Goal: Obtain resource: Obtain resource

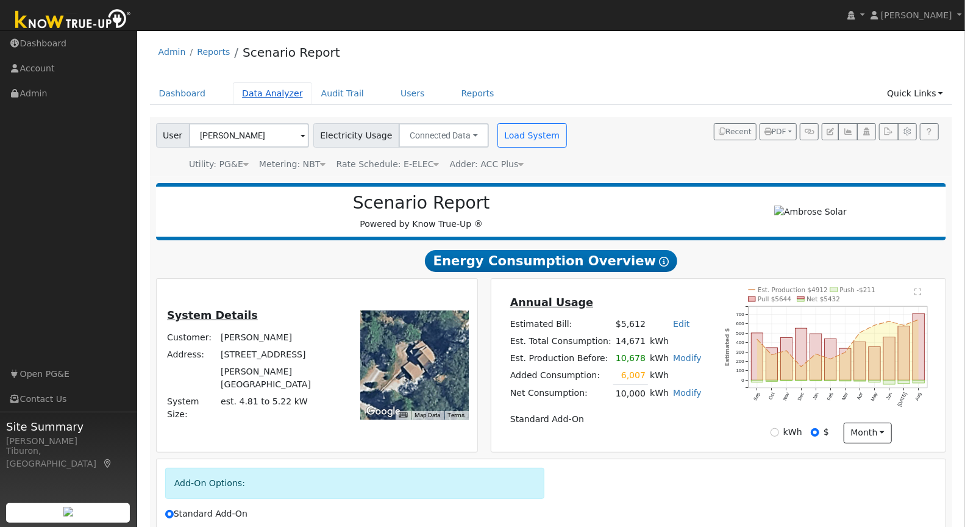
click at [271, 88] on link "Data Analyzer" at bounding box center [272, 93] width 79 height 23
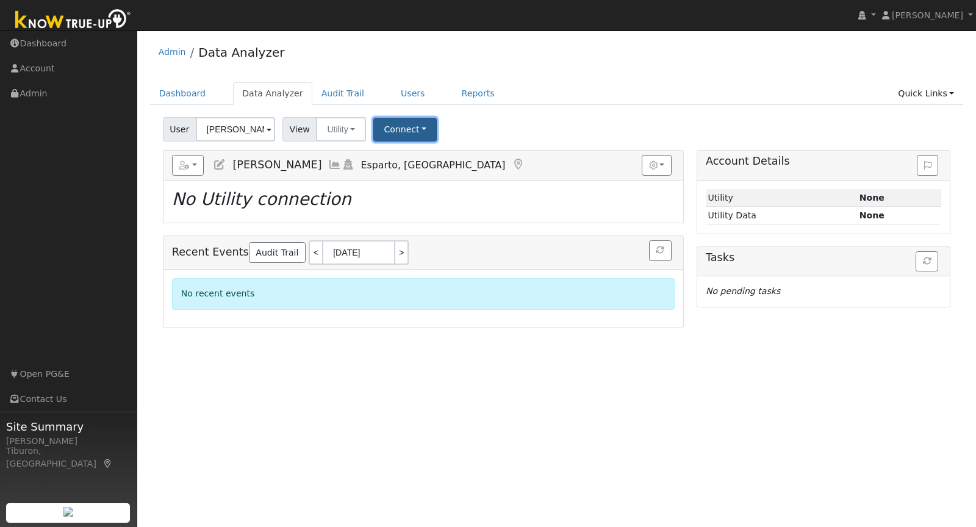
click at [393, 127] on button "Connect" at bounding box center [404, 130] width 63 height 24
click at [421, 159] on link "Select a Provider" at bounding box center [421, 155] width 95 height 17
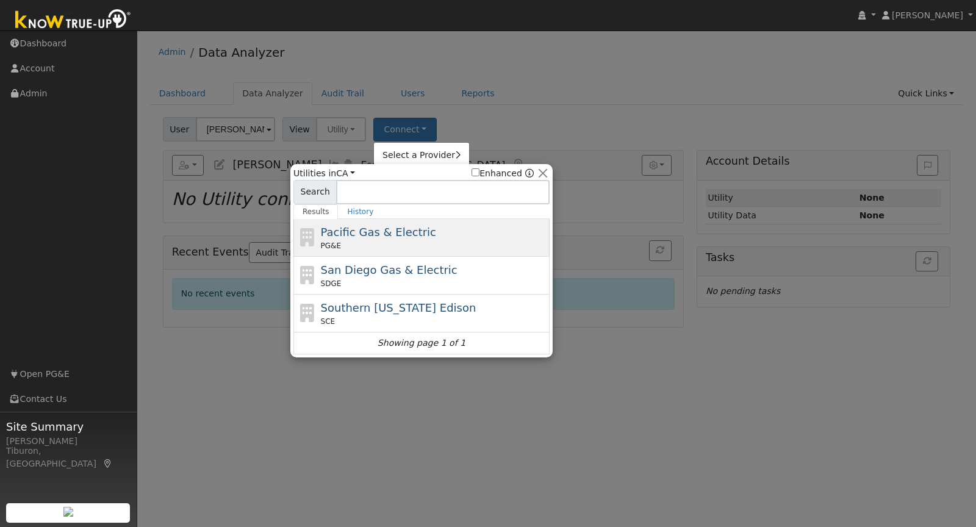
click at [369, 241] on div "PG&E" at bounding box center [434, 245] width 226 height 11
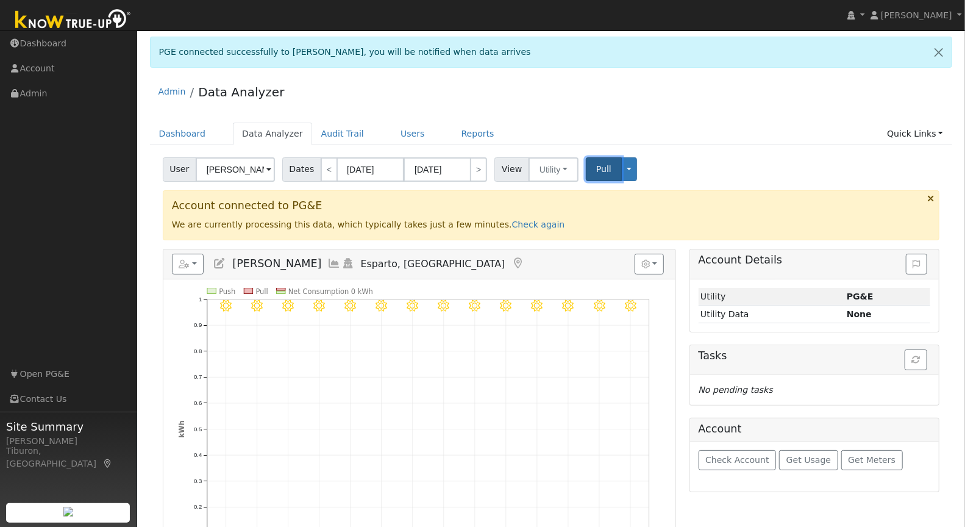
click at [588, 171] on button "Pull" at bounding box center [604, 169] width 36 height 24
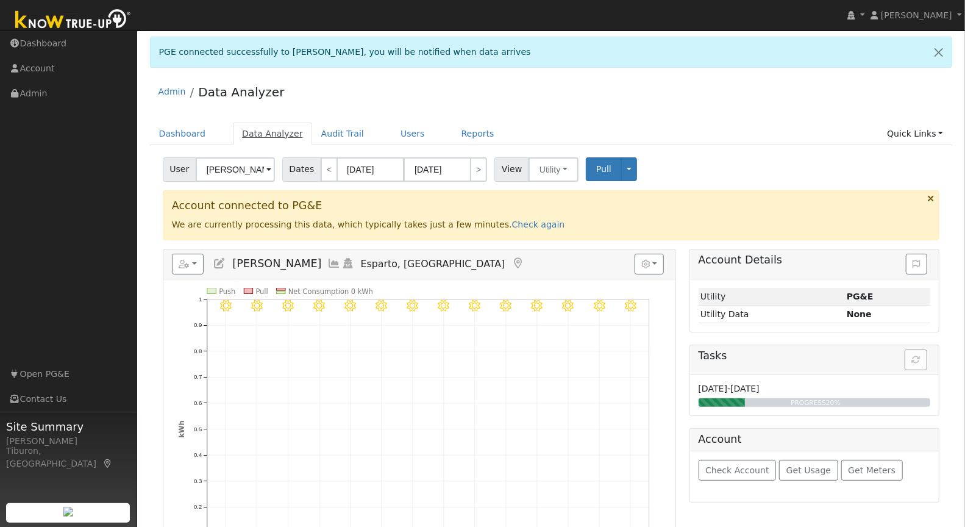
click at [265, 129] on link "Data Analyzer" at bounding box center [272, 134] width 79 height 23
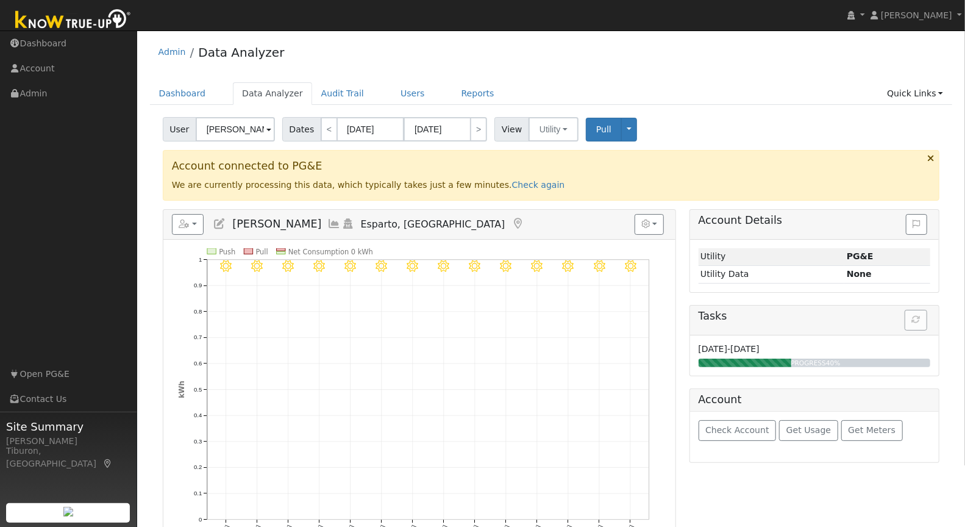
click at [249, 131] on input "[PERSON_NAME]" at bounding box center [235, 129] width 79 height 24
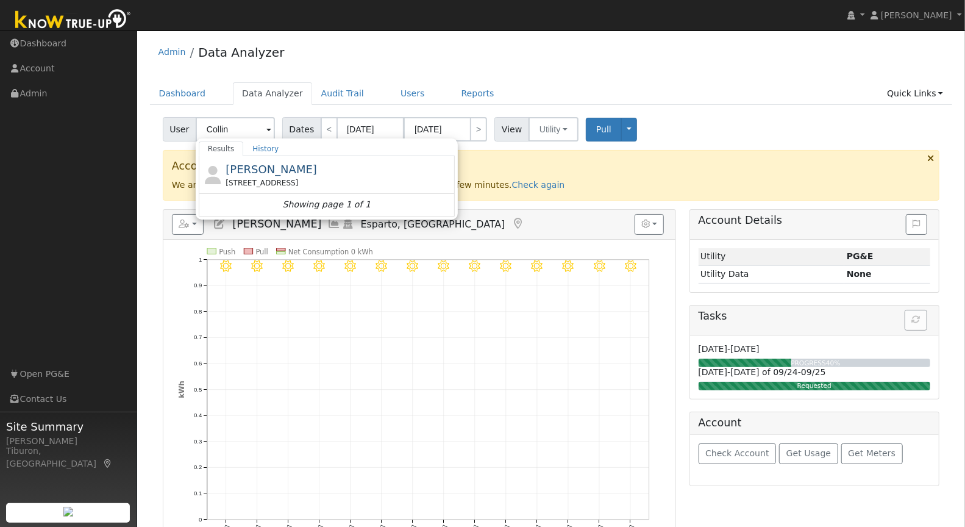
click at [260, 177] on div "[STREET_ADDRESS]" at bounding box center [339, 182] width 226 height 11
type input "[PERSON_NAME]"
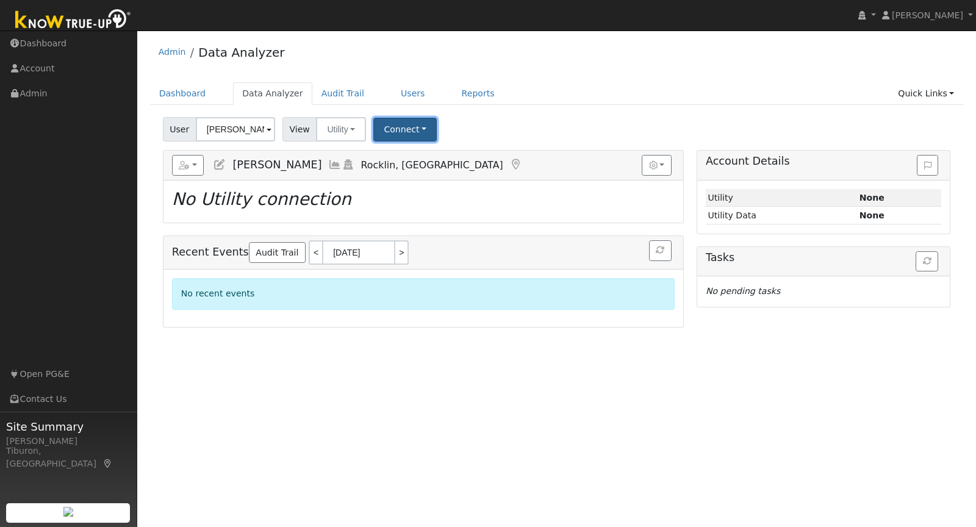
click at [403, 127] on button "Connect" at bounding box center [404, 130] width 63 height 24
click at [404, 156] on link "Select a Provider" at bounding box center [421, 155] width 95 height 17
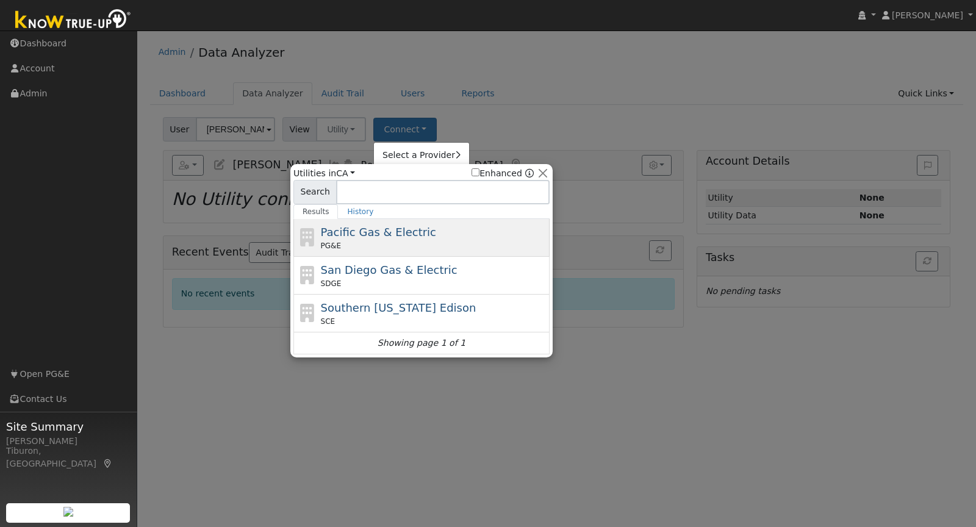
click at [431, 233] on div "Pacific Gas & Electric PG&E" at bounding box center [434, 237] width 226 height 27
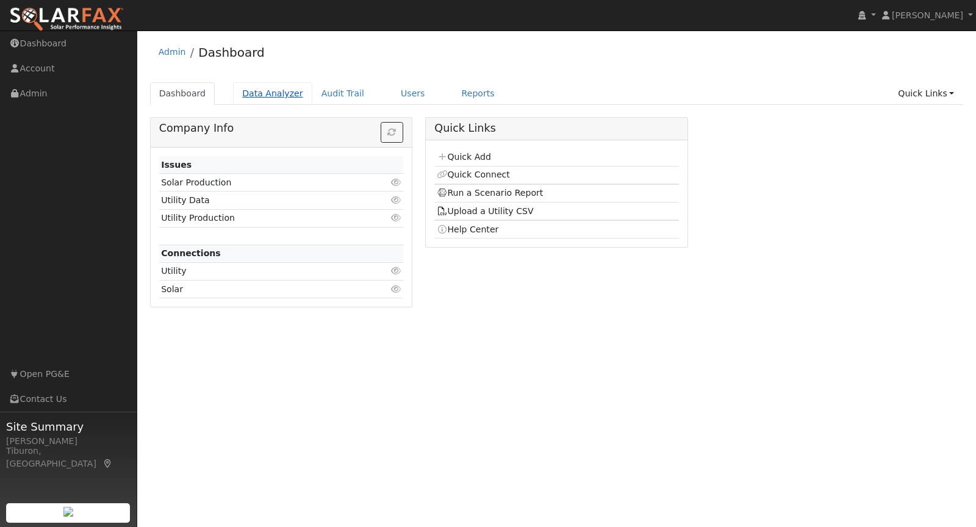
click at [259, 88] on link "Data Analyzer" at bounding box center [272, 93] width 79 height 23
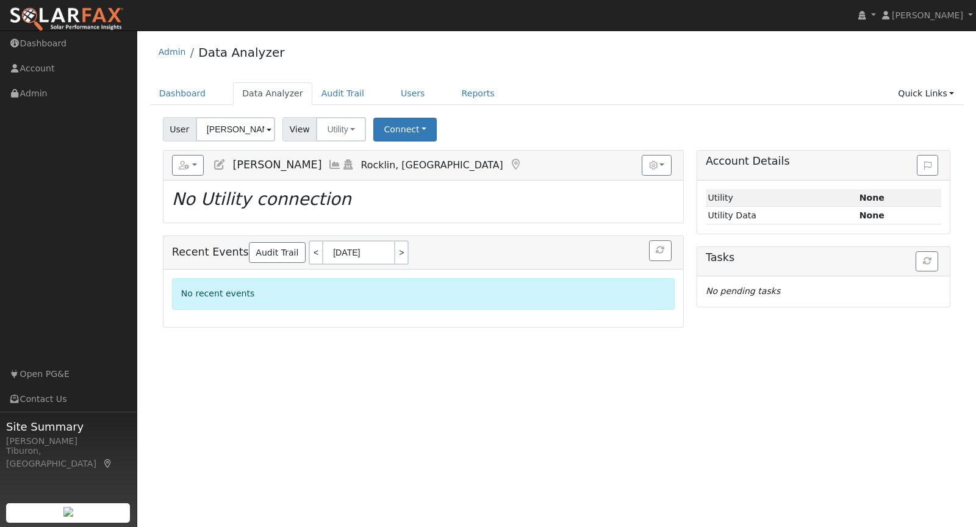
click at [234, 129] on input "[PERSON_NAME]" at bounding box center [235, 129] width 79 height 24
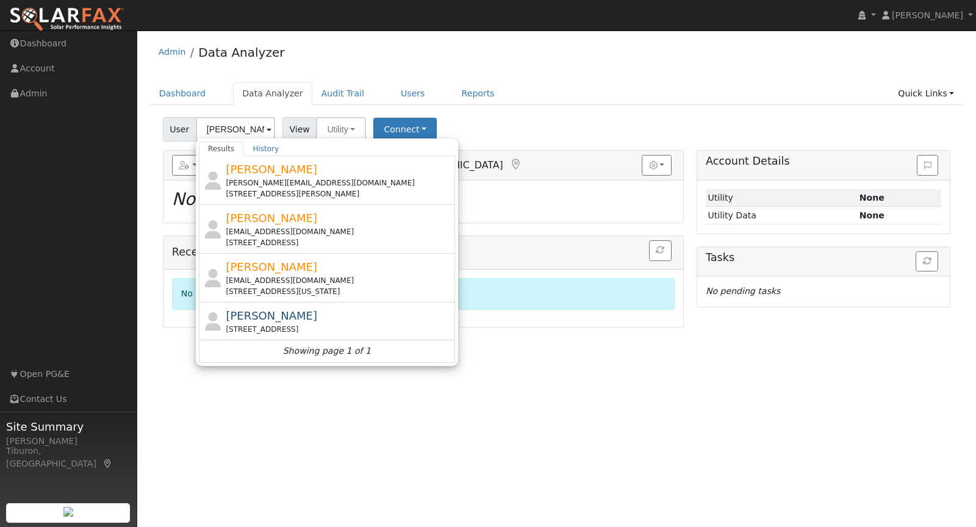
click at [297, 324] on div "[STREET_ADDRESS]" at bounding box center [339, 329] width 226 height 11
type input "[PERSON_NAME]"
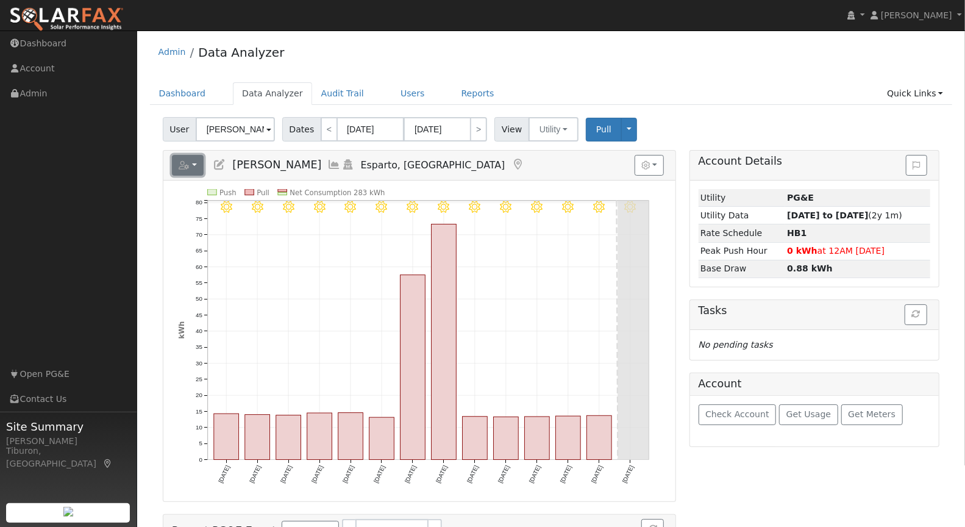
click at [194, 173] on button "button" at bounding box center [188, 165] width 32 height 21
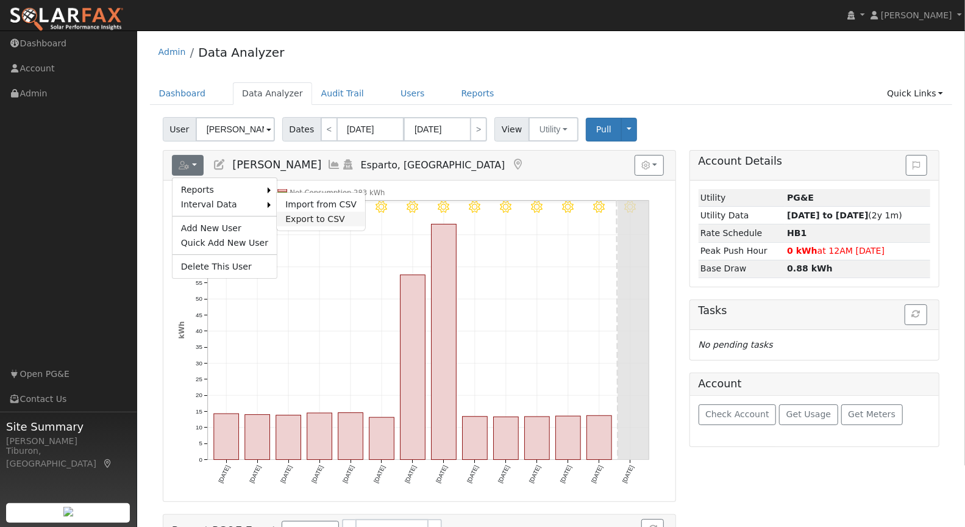
click at [318, 218] on link "Export to CSV" at bounding box center [321, 219] width 88 height 15
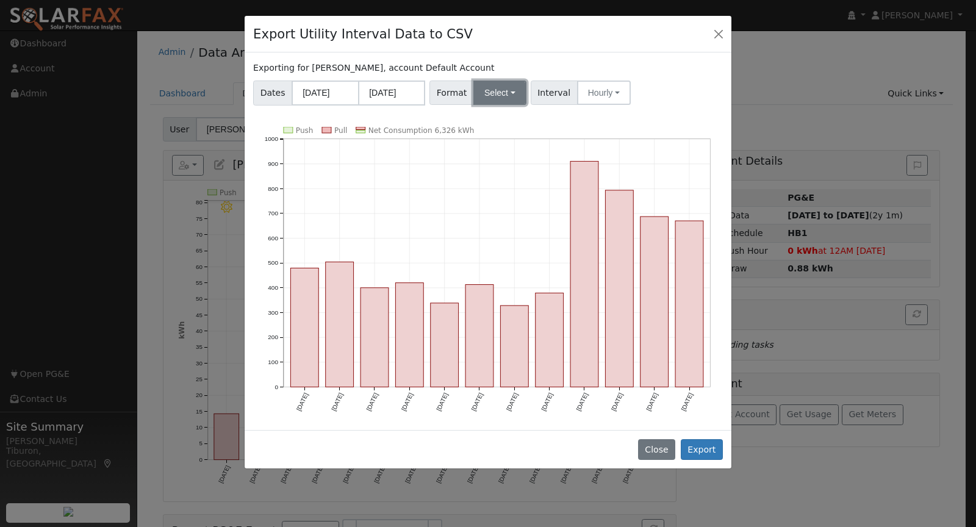
click at [508, 99] on button "Select" at bounding box center [499, 92] width 53 height 24
click at [504, 198] on link "Aurora" at bounding box center [514, 197] width 87 height 17
click at [702, 445] on button "Export" at bounding box center [701, 449] width 42 height 21
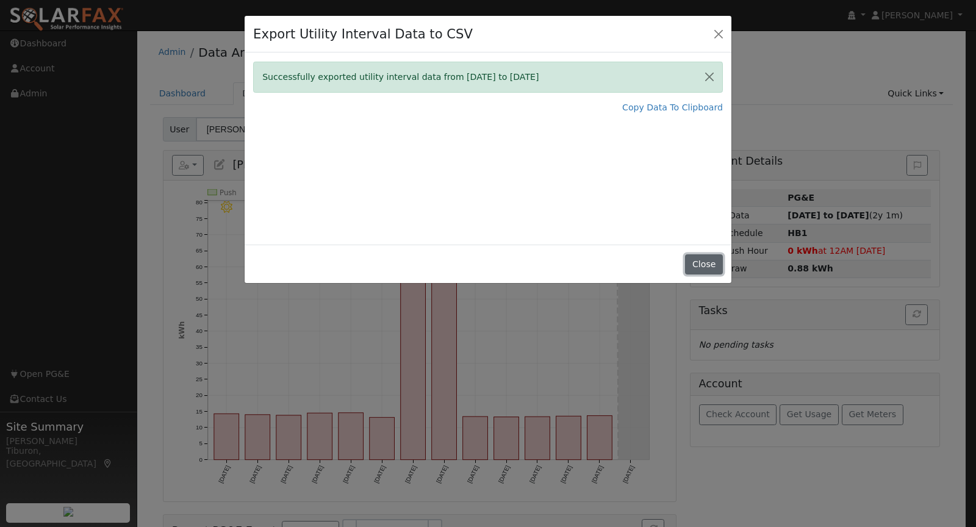
click at [713, 265] on button "Close" at bounding box center [703, 264] width 37 height 21
